Goal: Task Accomplishment & Management: Use online tool/utility

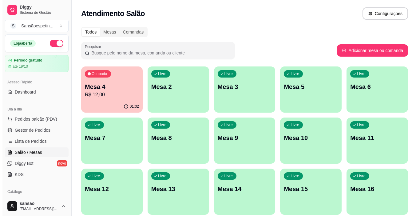
scroll to position [62, 0]
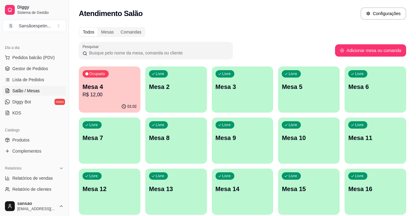
click at [103, 95] on p "R$ 12,00" at bounding box center [109, 94] width 54 height 7
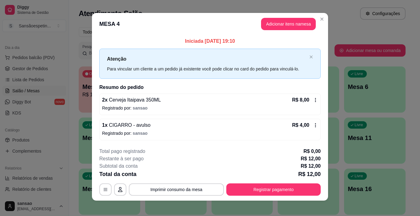
scroll to position [0, 0]
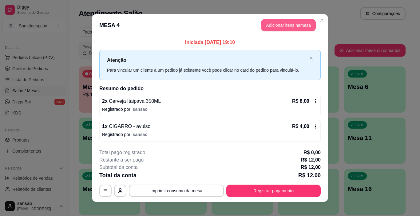
click at [275, 21] on button "Adicionar itens na mesa" at bounding box center [288, 25] width 55 height 12
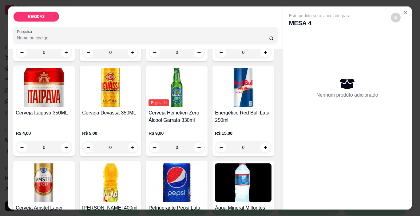
scroll to position [123, 0]
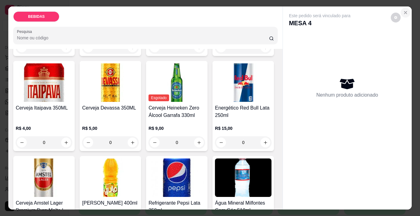
click at [403, 10] on icon "Close" at bounding box center [405, 12] width 5 height 5
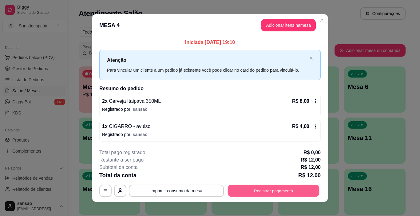
click at [246, 189] on button "Registrar pagamento" at bounding box center [274, 191] width 92 height 12
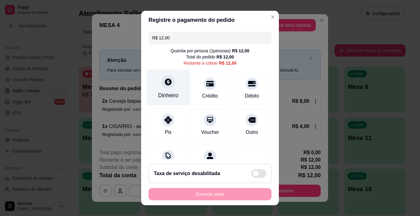
click at [166, 95] on div "Dinheiro" at bounding box center [168, 95] width 20 height 8
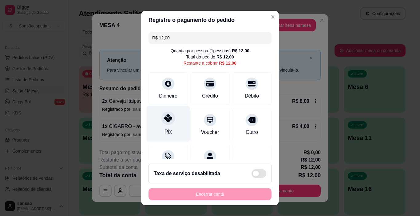
click at [166, 119] on icon at bounding box center [168, 118] width 8 height 8
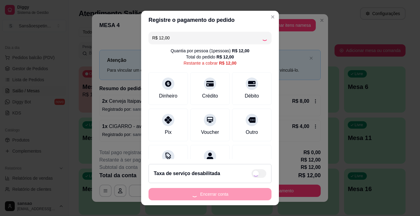
type input "R$ 0,00"
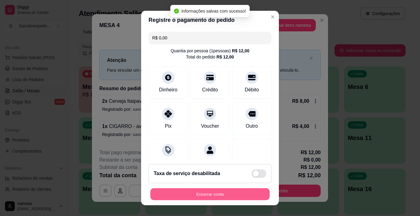
click at [201, 194] on button "Encerrar conta" at bounding box center [209, 194] width 119 height 12
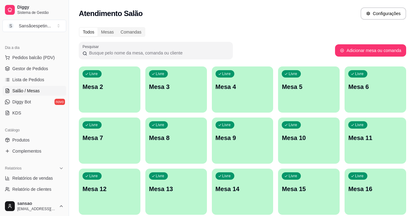
click at [213, 97] on div "Livre Mesa 4" at bounding box center [243, 85] width 62 height 39
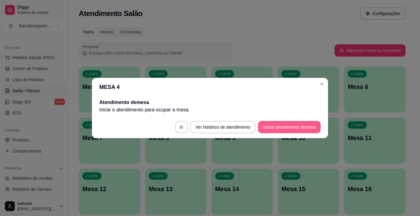
click at [272, 128] on button "Iniciar atendimento de mesa" at bounding box center [289, 127] width 63 height 12
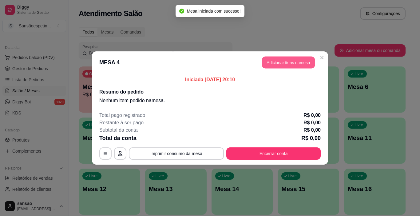
click at [294, 63] on button "Adicionar itens na mesa" at bounding box center [288, 63] width 53 height 12
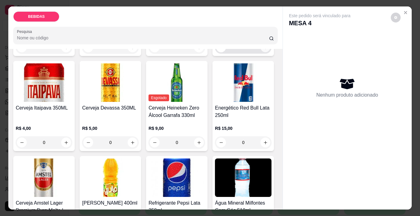
click at [263, 50] on icon "increase-product-quantity" at bounding box center [265, 47] width 5 height 5
type input "1"
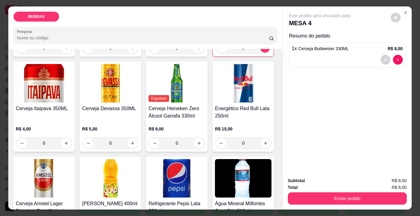
scroll to position [0, 0]
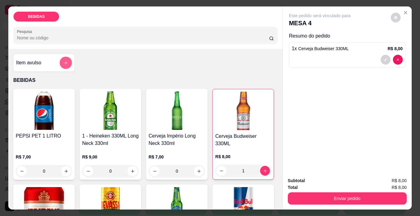
click at [66, 61] on icon "add-separate-item" at bounding box center [66, 63] width 5 height 5
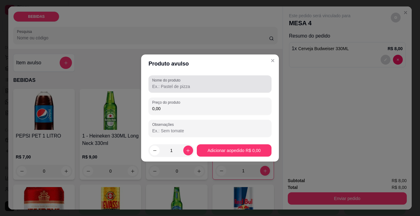
click at [157, 81] on label "Nome do produto" at bounding box center [167, 80] width 30 height 5
click at [157, 83] on input "Nome do produto" at bounding box center [210, 86] width 116 height 6
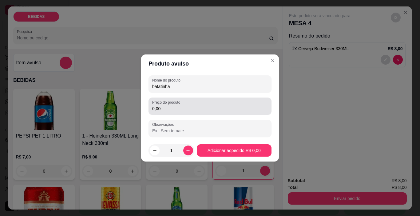
type input "batatinha"
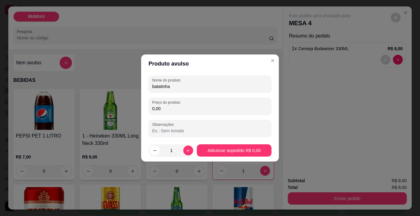
click at [165, 106] on input "0,00" at bounding box center [210, 109] width 116 height 6
type input "2,50"
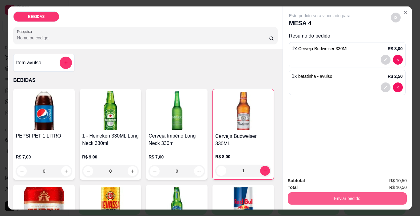
click at [333, 196] on button "Enviar pedido" at bounding box center [347, 198] width 119 height 12
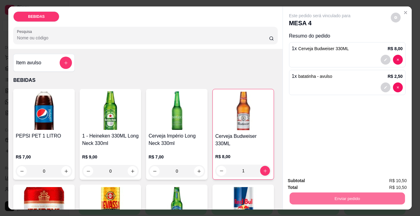
click at [390, 177] on button "Enviar pedido" at bounding box center [391, 180] width 34 height 11
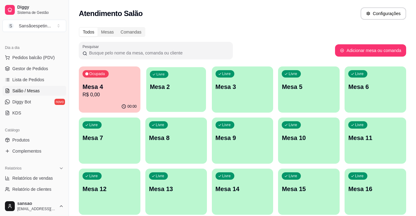
click at [203, 104] on div "Livre Mesa 2" at bounding box center [176, 86] width 60 height 38
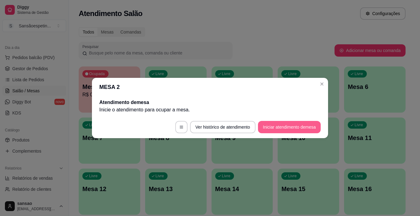
click at [292, 126] on button "Iniciar atendimento de mesa" at bounding box center [289, 127] width 63 height 12
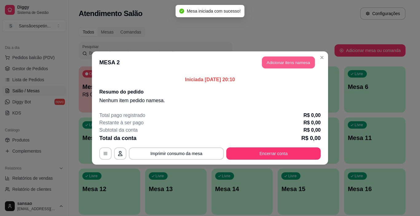
click at [285, 57] on button "Adicionar itens na mesa" at bounding box center [288, 63] width 53 height 12
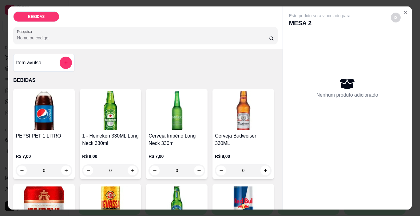
click at [124, 147] on div "R$ 9,00 0" at bounding box center [110, 162] width 57 height 30
click at [132, 169] on icon "increase-product-quantity" at bounding box center [132, 170] width 3 height 3
type input "1"
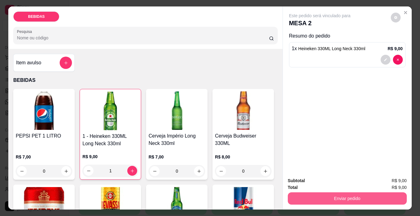
click at [317, 193] on button "Enviar pedido" at bounding box center [347, 198] width 119 height 12
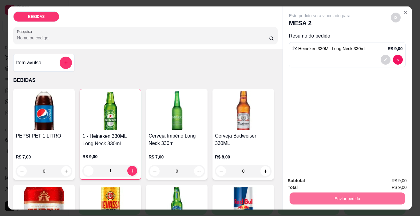
click at [390, 183] on button "Enviar pedido" at bounding box center [391, 181] width 35 height 12
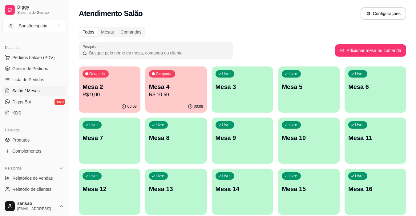
click at [135, 94] on p "R$ 9,00" at bounding box center [109, 94] width 54 height 7
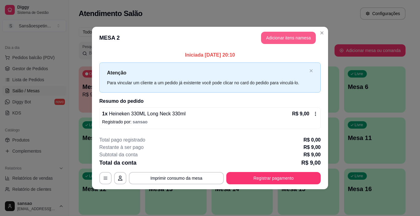
click at [270, 42] on button "Adicionar itens na mesa" at bounding box center [288, 38] width 55 height 12
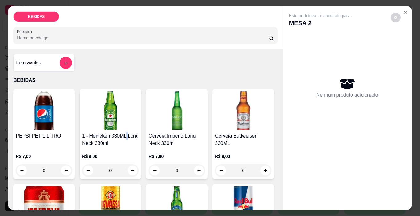
click at [125, 137] on h4 "1 - Heineken 330ML Long Neck 330ml" at bounding box center [110, 139] width 57 height 15
click at [134, 168] on button "increase-product-quantity" at bounding box center [133, 171] width 10 height 10
type input "1"
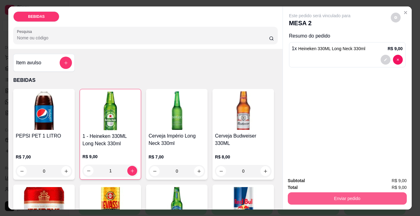
click at [326, 198] on button "Enviar pedido" at bounding box center [347, 198] width 119 height 12
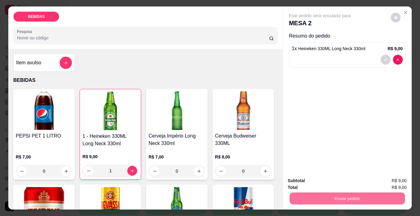
click at [388, 178] on button "Enviar pedido" at bounding box center [391, 181] width 35 height 12
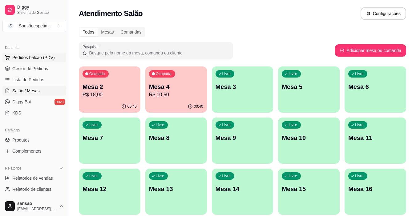
click at [49, 54] on button "Pedidos balcão (PDV)" at bounding box center [34, 58] width 64 height 10
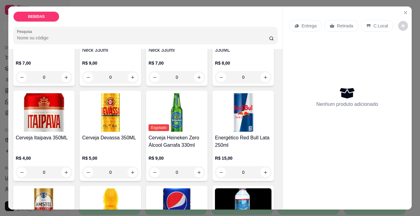
scroll to position [154, 0]
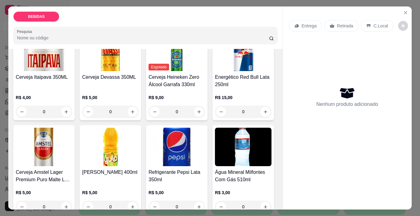
click at [72, 148] on img at bounding box center [44, 147] width 57 height 38
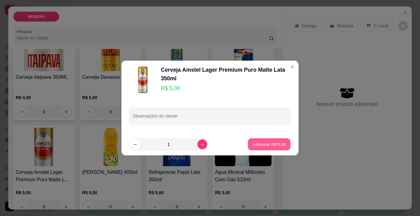
click at [258, 146] on p "Adicionar R$ 5,00" at bounding box center [269, 144] width 33 height 6
type input "1"
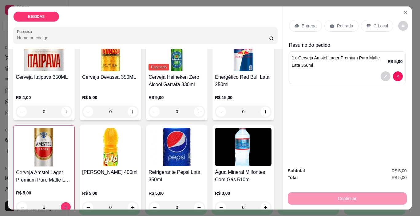
click at [333, 22] on div "Retirada" at bounding box center [342, 26] width 34 height 12
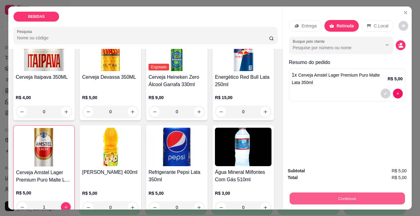
click at [335, 193] on button "Continuar" at bounding box center [347, 199] width 115 height 12
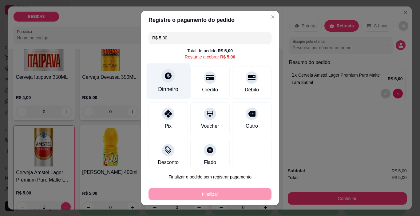
click at [169, 84] on div "Dinheiro" at bounding box center [168, 81] width 43 height 36
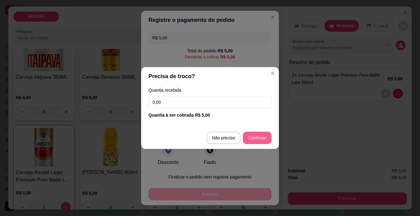
type input "R$ 0,00"
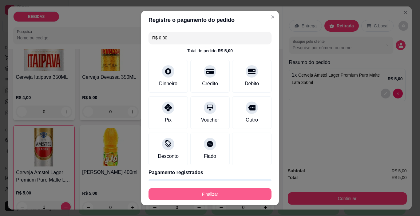
click at [254, 191] on button "Finalizar" at bounding box center [210, 194] width 123 height 12
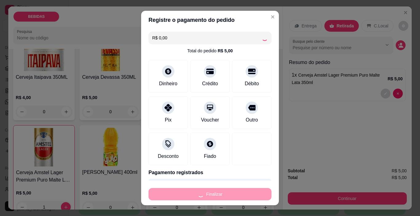
type input "0"
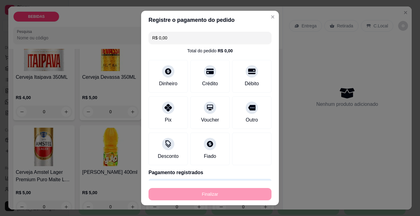
type input "-R$ 5,00"
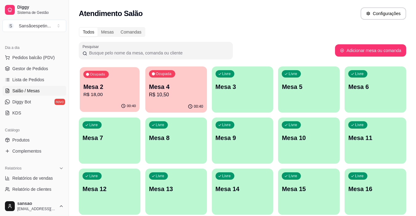
click at [116, 93] on p "R$ 18,00" at bounding box center [109, 94] width 53 height 7
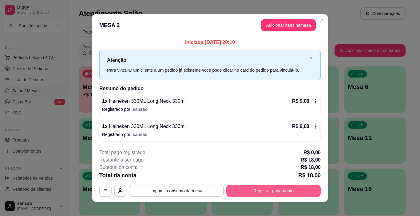
click at [276, 195] on button "Registrar pagamento" at bounding box center [273, 191] width 94 height 12
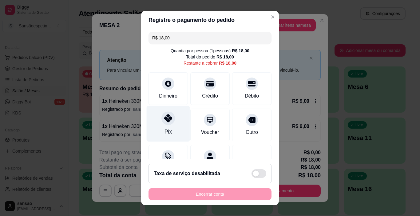
click at [165, 134] on div "Pix" at bounding box center [168, 132] width 7 height 8
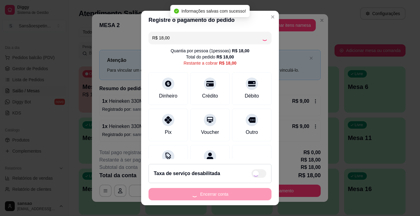
type input "R$ 0,00"
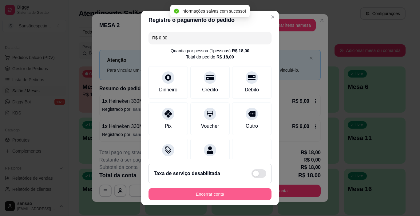
click at [198, 195] on button "Encerrar conta" at bounding box center [210, 194] width 123 height 12
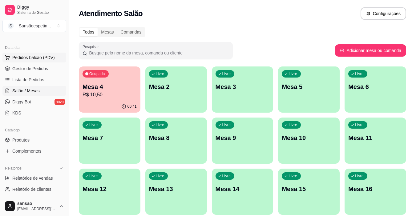
click at [45, 54] on span "Pedidos balcão (PDV)" at bounding box center [33, 57] width 42 height 6
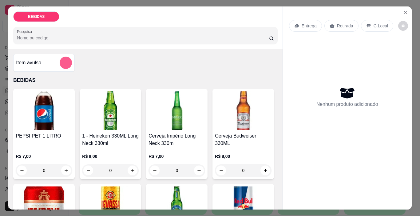
click at [64, 61] on icon "add-separate-item" at bounding box center [66, 63] width 5 height 5
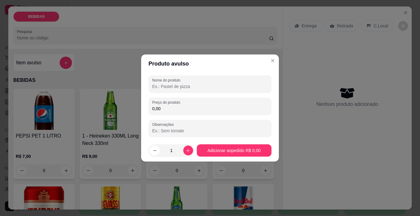
click at [243, 76] on div "Nome do produto Preço do produto 0,00 Observações" at bounding box center [210, 106] width 138 height 66
click at [222, 109] on input "0,00" at bounding box center [210, 109] width 116 height 6
type input "2,00"
click at [250, 150] on button "Adicionar ao pedido R$ 2,00" at bounding box center [234, 150] width 75 height 12
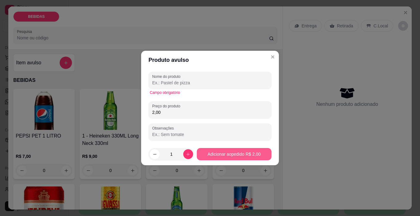
click at [253, 151] on button "Adicionar ao pedido R$ 2,00" at bounding box center [234, 154] width 75 height 12
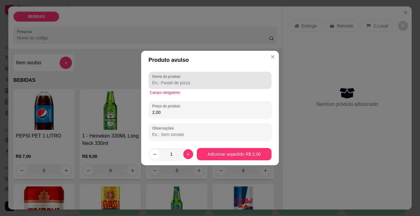
click at [249, 85] on input "Nome do produto" at bounding box center [210, 83] width 116 height 6
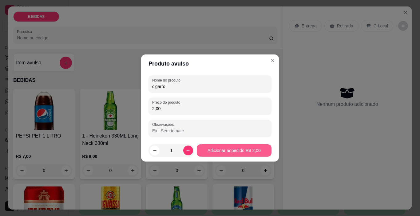
type input "cigarro"
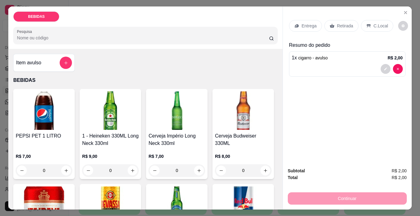
click at [340, 23] on p "Retirada" at bounding box center [345, 26] width 16 height 6
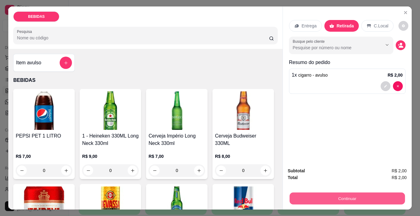
click at [321, 195] on button "Continuar" at bounding box center [347, 199] width 115 height 12
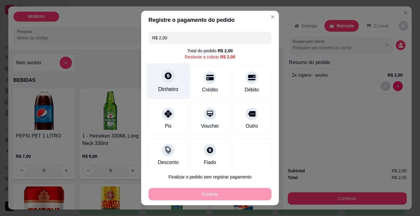
click at [169, 78] on div at bounding box center [169, 76] width 14 height 14
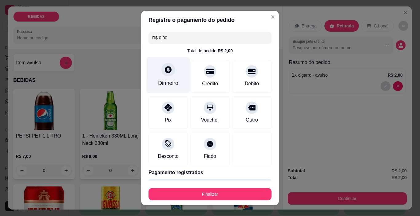
click at [166, 79] on div "Dinheiro" at bounding box center [168, 75] width 43 height 36
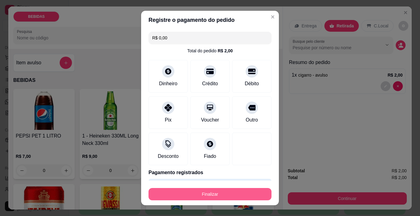
click at [226, 189] on button "Finalizar" at bounding box center [210, 194] width 123 height 12
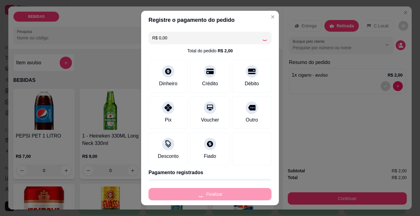
type input "-R$ 2,00"
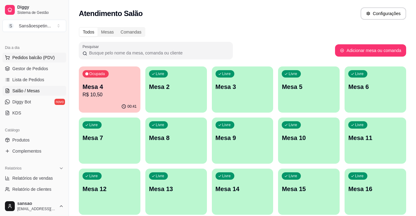
click at [11, 59] on button "Pedidos balcão (PDV)" at bounding box center [34, 58] width 64 height 10
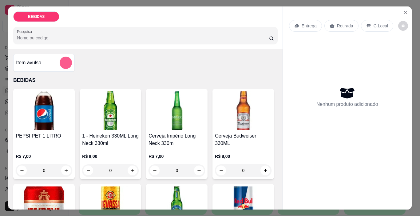
click at [64, 62] on icon "add-separate-item" at bounding box center [66, 63] width 5 height 5
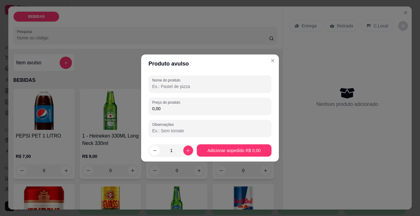
click at [178, 85] on input "Nome do produto" at bounding box center [210, 86] width 116 height 6
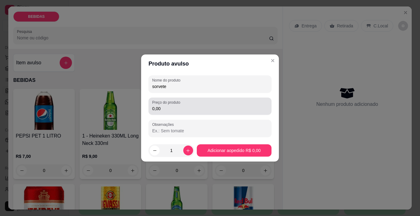
type input "sorvete"
click at [212, 110] on input "0,00" at bounding box center [210, 109] width 116 height 6
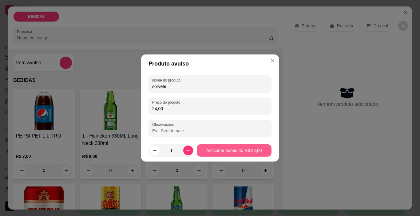
type input "24,00"
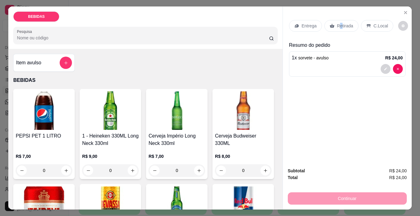
click at [338, 23] on p "Retirada" at bounding box center [345, 26] width 16 height 6
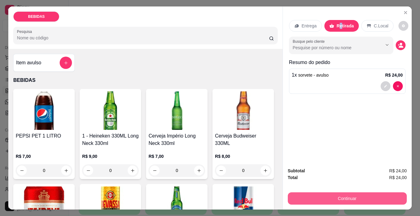
click at [294, 200] on button "Continuar" at bounding box center [347, 198] width 119 height 12
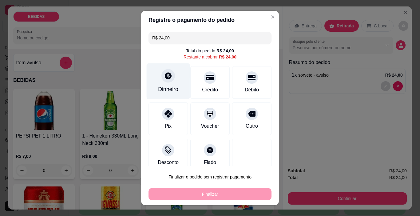
click at [168, 81] on div at bounding box center [169, 76] width 14 height 14
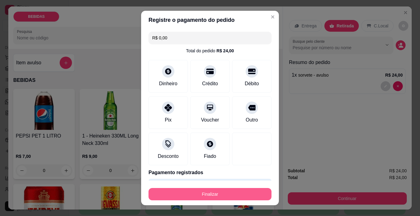
click at [233, 193] on button "Finalizar" at bounding box center [210, 194] width 123 height 12
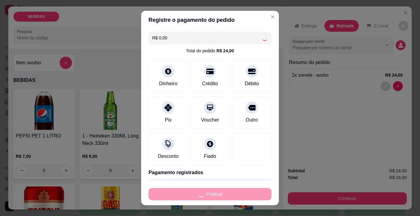
type input "-R$ 24,00"
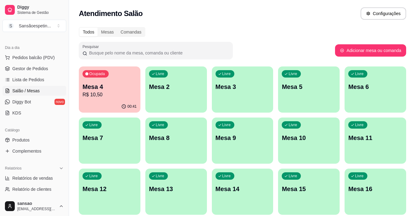
click at [224, 99] on div "Livre Mesa 3" at bounding box center [243, 85] width 62 height 39
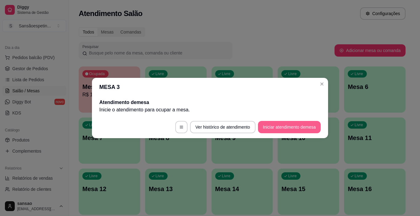
click at [271, 130] on button "Iniciar atendimento de mesa" at bounding box center [289, 127] width 63 height 12
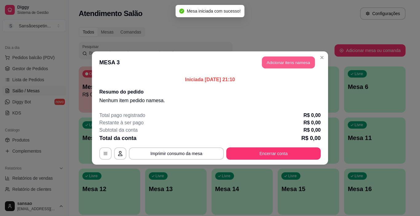
click at [286, 66] on button "Adicionar itens na mesa" at bounding box center [288, 63] width 53 height 12
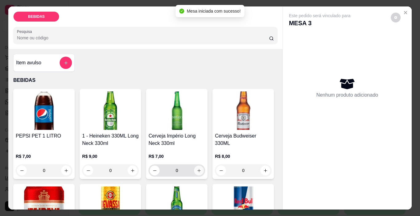
click at [198, 170] on icon "increase-product-quantity" at bounding box center [199, 170] width 5 height 5
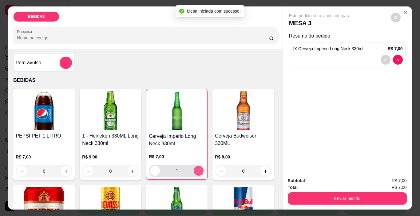
click at [198, 170] on icon "increase-product-quantity" at bounding box center [199, 171] width 5 height 5
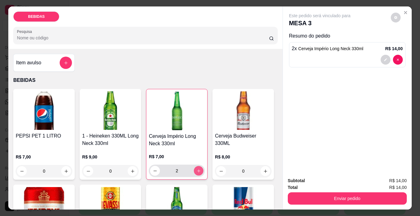
click at [198, 170] on icon "increase-product-quantity" at bounding box center [199, 171] width 5 height 5
type input "3"
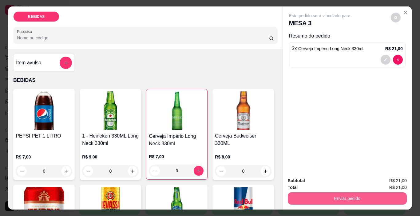
click at [300, 200] on button "Enviar pedido" at bounding box center [347, 198] width 119 height 12
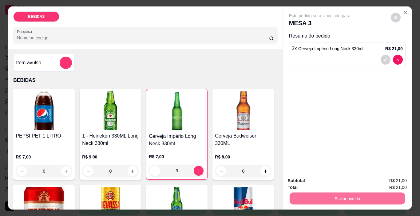
click at [392, 184] on button "Enviar pedido" at bounding box center [391, 180] width 34 height 11
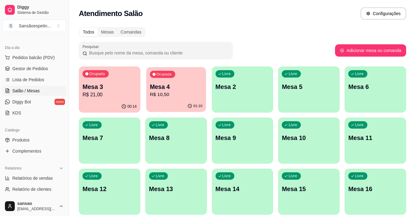
click at [147, 98] on div "Ocupada Mesa 4 R$ 10,50" at bounding box center [176, 83] width 60 height 33
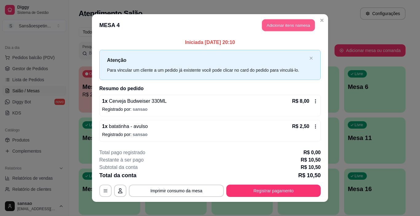
click at [272, 22] on button "Adicionar itens na mesa" at bounding box center [288, 25] width 53 height 12
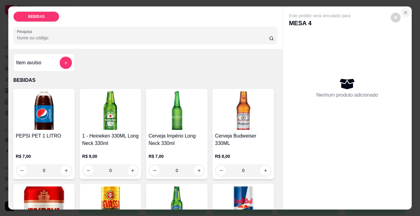
click at [403, 10] on icon "Close" at bounding box center [405, 12] width 5 height 5
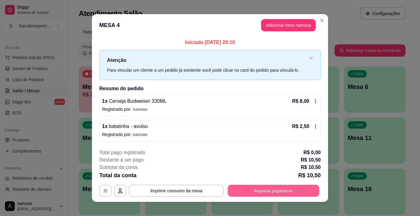
click at [249, 188] on button "Registrar pagamento" at bounding box center [274, 191] width 92 height 12
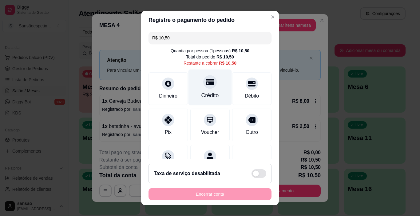
click at [204, 93] on div "Crédito" at bounding box center [211, 95] width 18 height 8
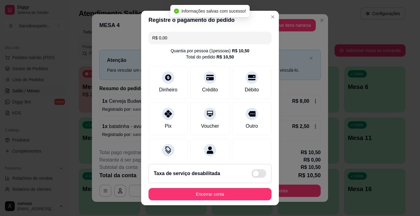
type input "R$ 0,00"
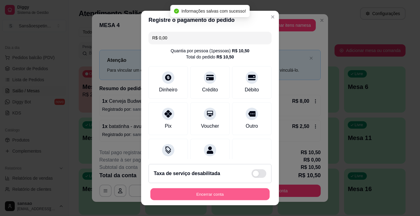
click at [217, 194] on button "Encerrar conta" at bounding box center [209, 194] width 119 height 12
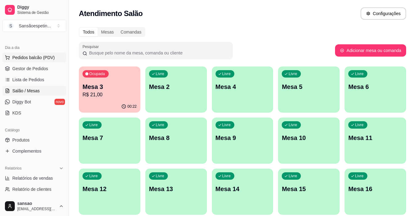
click at [42, 57] on span "Pedidos balcão (PDV)" at bounding box center [33, 57] width 42 height 6
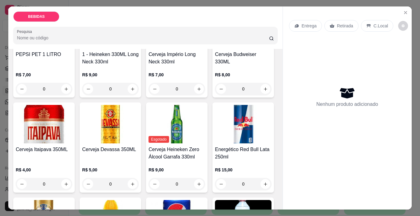
scroll to position [92, 0]
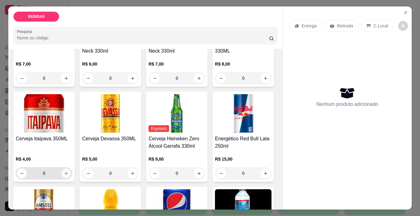
click at [71, 169] on button "increase-product-quantity" at bounding box center [67, 174] width 10 height 10
type input "1"
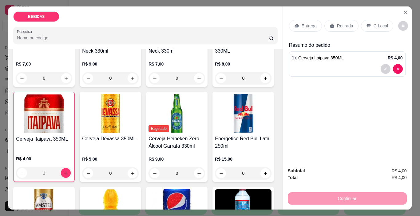
click at [347, 24] on p "Retirada" at bounding box center [345, 26] width 16 height 6
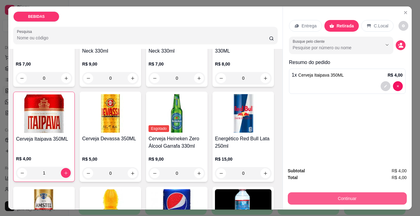
click at [328, 195] on button "Continuar" at bounding box center [347, 198] width 119 height 12
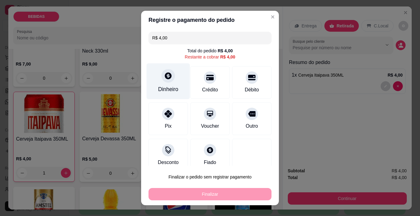
click at [173, 85] on div "Dinheiro" at bounding box center [168, 81] width 43 height 36
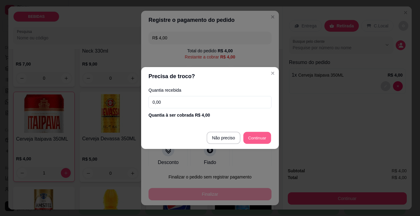
type input "R$ 0,00"
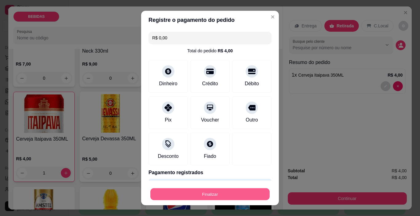
click at [228, 192] on button "Finalizar" at bounding box center [209, 194] width 119 height 12
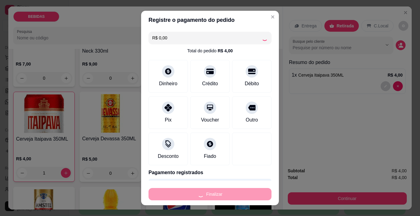
type input "0"
type input "-R$ 4,00"
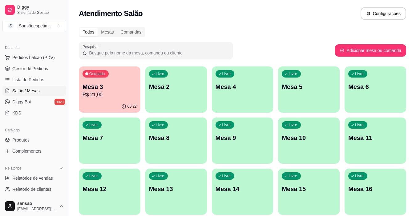
click at [108, 82] on div "Ocupada Mesa 3 R$ 21,00" at bounding box center [110, 83] width 62 height 34
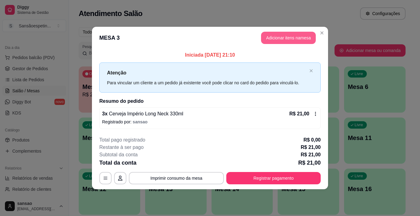
click at [304, 38] on button "Adicionar itens na mesa" at bounding box center [288, 38] width 55 height 12
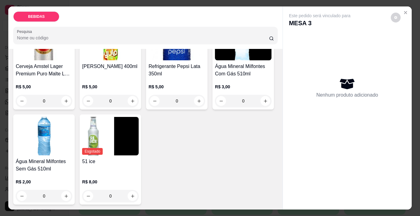
scroll to position [347, 0]
click at [263, 99] on icon "increase-product-quantity" at bounding box center [265, 101] width 5 height 5
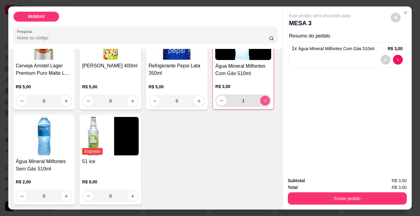
type input "1"
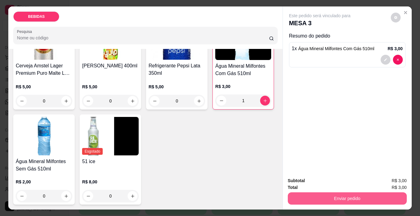
click at [342, 196] on button "Enviar pedido" at bounding box center [347, 198] width 119 height 12
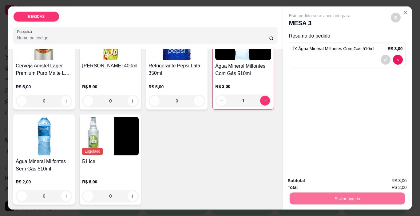
click at [382, 178] on button "Enviar pedido" at bounding box center [391, 181] width 35 height 12
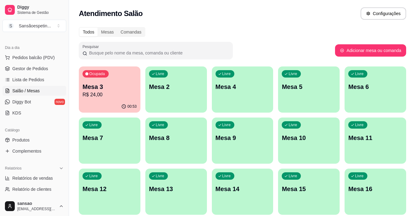
click at [87, 88] on p "Mesa 3" at bounding box center [109, 86] width 54 height 9
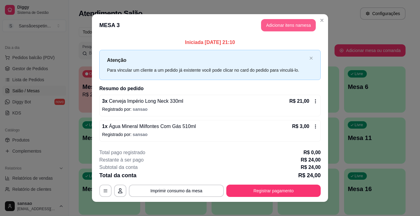
click at [263, 24] on button "Adicionar itens na mesa" at bounding box center [288, 25] width 55 height 12
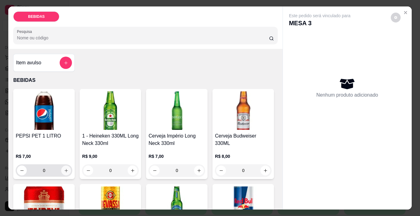
click at [64, 171] on button "increase-product-quantity" at bounding box center [66, 171] width 10 height 10
type input "1"
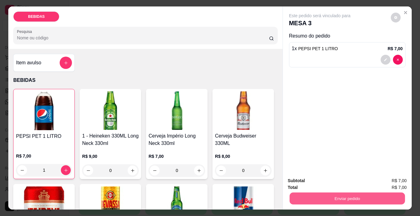
click at [318, 196] on button "Enviar pedido" at bounding box center [347, 199] width 115 height 12
click at [386, 180] on button "Enviar pedido" at bounding box center [391, 180] width 34 height 11
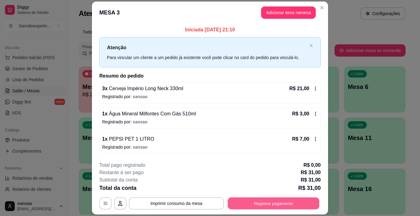
click at [278, 200] on button "Registrar pagamento" at bounding box center [274, 203] width 92 height 12
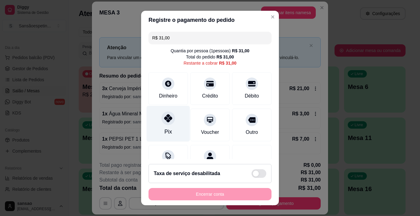
click at [162, 118] on div at bounding box center [169, 119] width 14 height 14
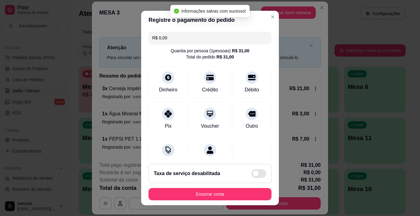
type input "R$ 0,00"
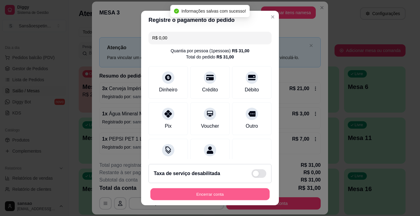
click at [220, 192] on button "Encerrar conta" at bounding box center [209, 194] width 119 height 12
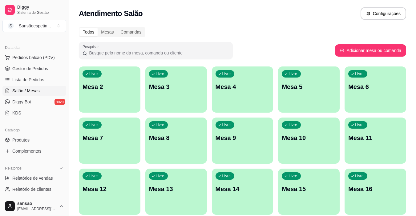
click at [23, 90] on span "Salão / Mesas" at bounding box center [25, 91] width 27 height 6
click at [35, 55] on span "Pedidos balcão (PDV)" at bounding box center [33, 57] width 42 height 6
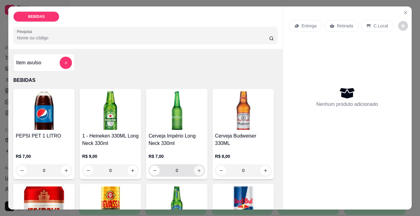
click at [198, 166] on button "increase-product-quantity" at bounding box center [199, 171] width 10 height 10
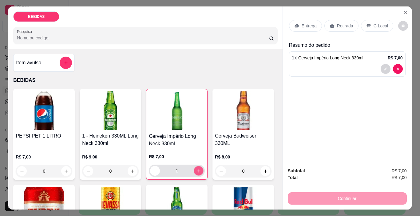
click at [198, 166] on button "increase-product-quantity" at bounding box center [199, 171] width 10 height 10
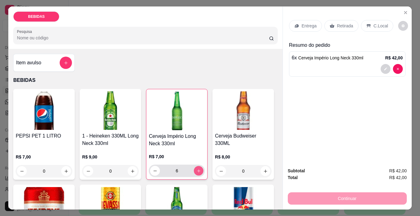
click at [198, 166] on button "increase-product-quantity" at bounding box center [199, 171] width 10 height 10
type input "7"
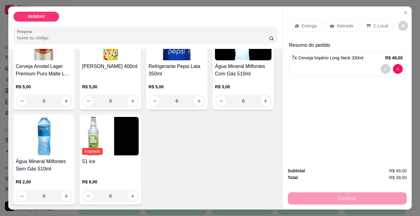
scroll to position [348, 0]
click at [130, 191] on button "increase-product-quantity" at bounding box center [133, 196] width 10 height 10
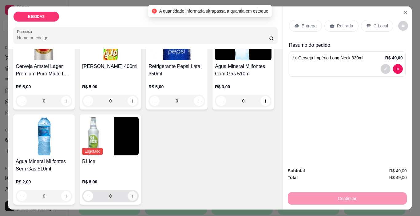
click at [131, 195] on icon "increase-product-quantity" at bounding box center [132, 196] width 5 height 5
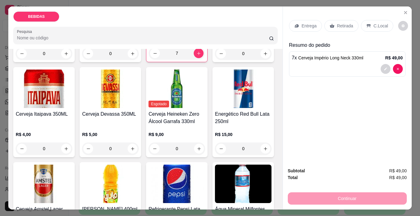
scroll to position [0, 0]
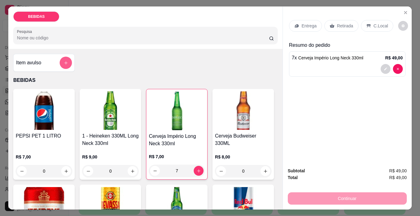
click at [66, 61] on icon "add-separate-item" at bounding box center [66, 63] width 5 height 5
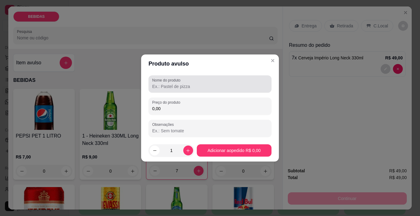
click at [162, 85] on input "Nome do produto" at bounding box center [210, 86] width 116 height 6
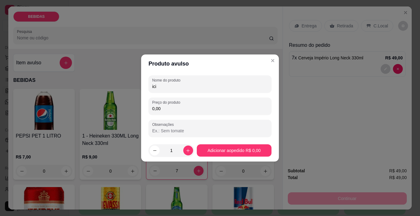
click at [209, 87] on input "ici" at bounding box center [210, 86] width 116 height 6
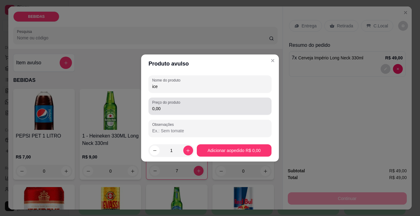
type input "ice"
click at [204, 103] on div "0,00" at bounding box center [210, 106] width 116 height 12
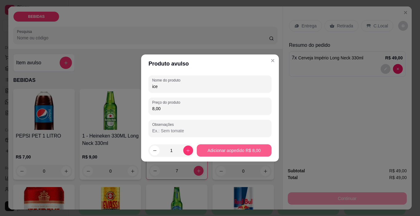
type input "8,00"
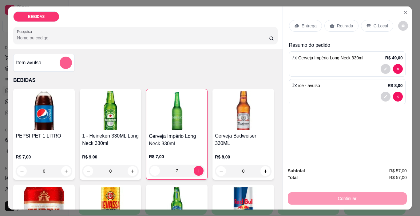
click at [63, 64] on button "add-separate-item" at bounding box center [66, 63] width 12 height 12
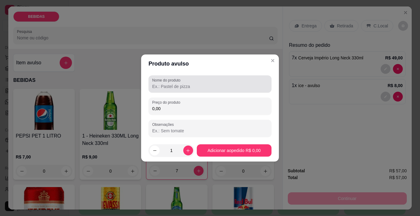
click at [164, 85] on input "Nome do produto" at bounding box center [210, 86] width 116 height 6
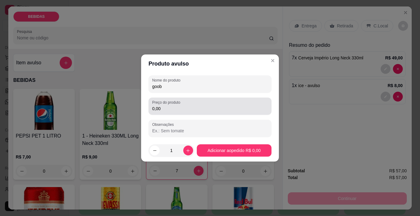
type input "goob"
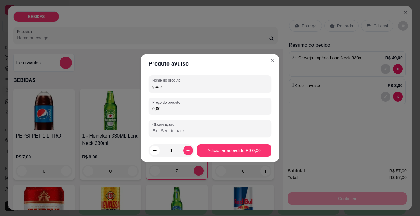
click at [203, 107] on input "0,00" at bounding box center [210, 109] width 116 height 6
type input "2,50"
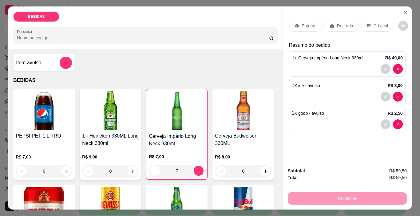
click at [345, 23] on p "Retirada" at bounding box center [345, 26] width 16 height 6
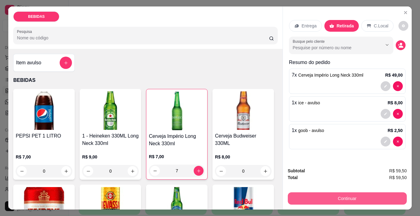
click at [333, 192] on button "Continuar" at bounding box center [347, 198] width 119 height 12
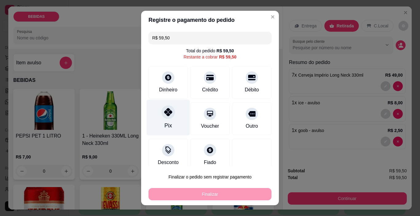
click at [171, 117] on div "Pix" at bounding box center [168, 118] width 43 height 36
type input "R$ 0,00"
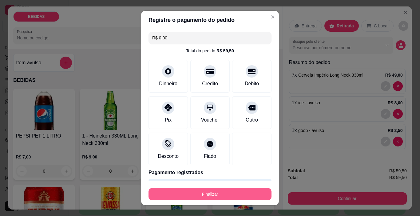
click at [222, 192] on button "Finalizar" at bounding box center [210, 194] width 123 height 12
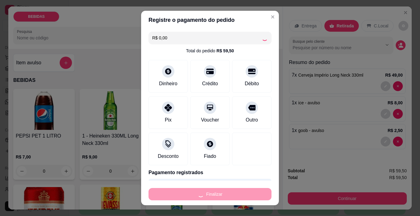
type input "0"
type input "-R$ 59,50"
